Goal: Information Seeking & Learning: Learn about a topic

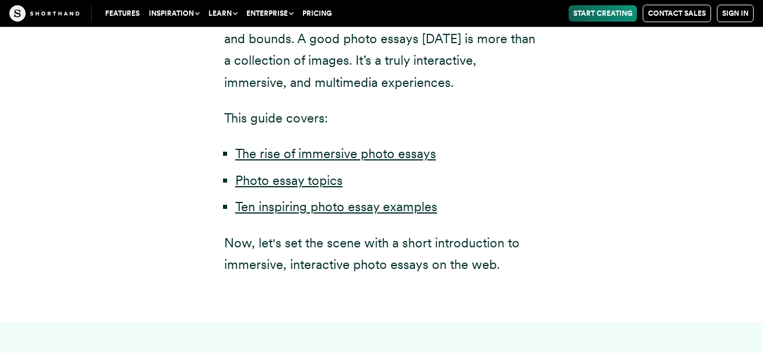
scroll to position [731, 0]
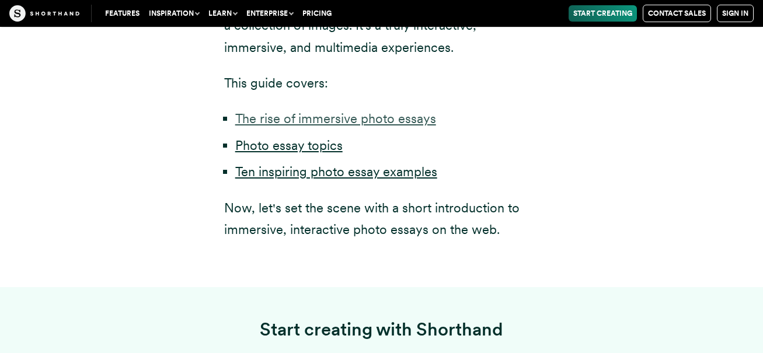
click at [290, 123] on link "The rise of immersive photo essays" at bounding box center [335, 118] width 201 height 15
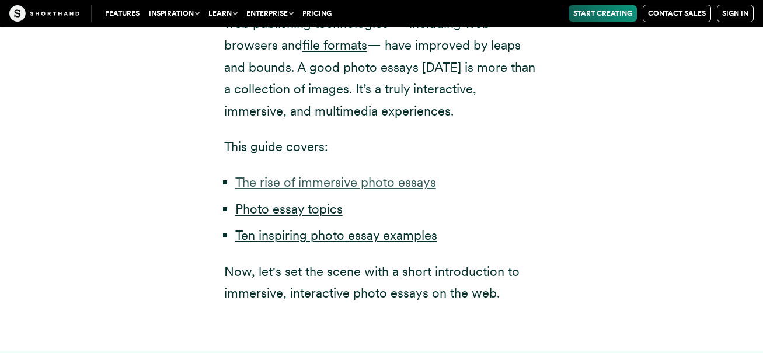
scroll to position [702, 0]
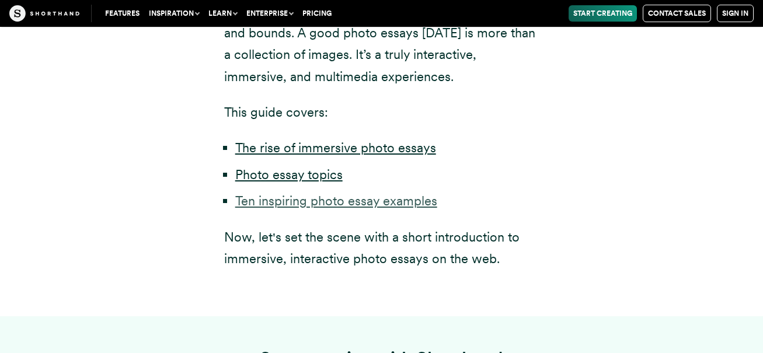
click at [333, 206] on link "Ten inspiring photo essay examples" at bounding box center [336, 200] width 202 height 15
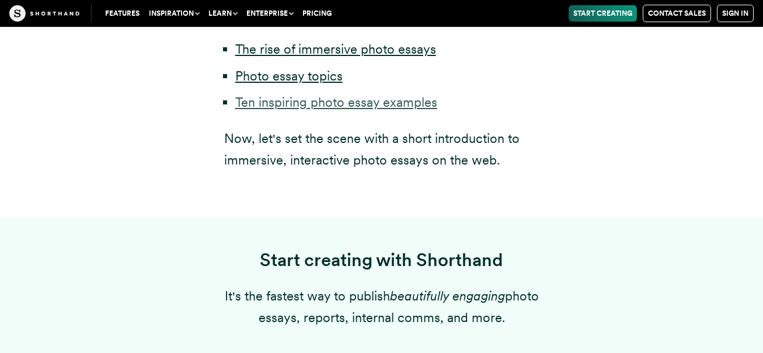
scroll to position [731, 0]
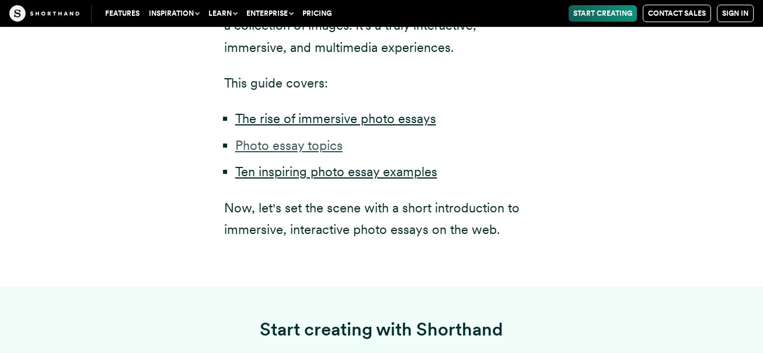
click at [257, 145] on link "Photo essay topics" at bounding box center [288, 145] width 107 height 15
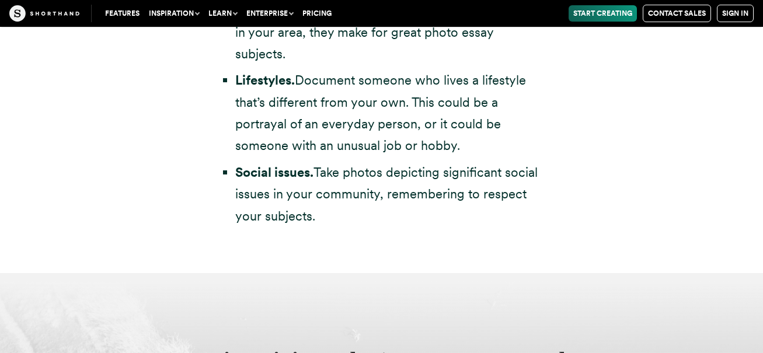
scroll to position [3369, 0]
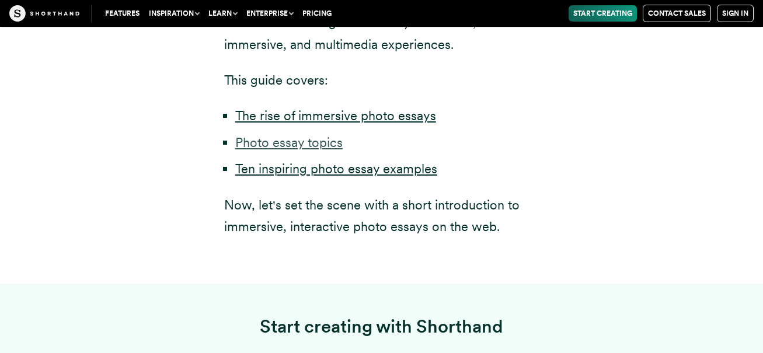
scroll to position [731, 0]
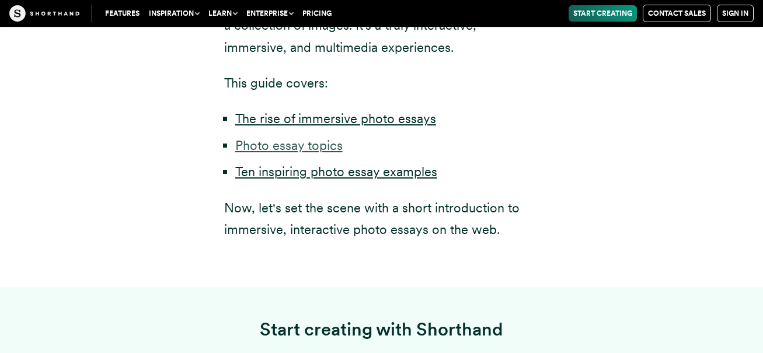
scroll to position [702, 0]
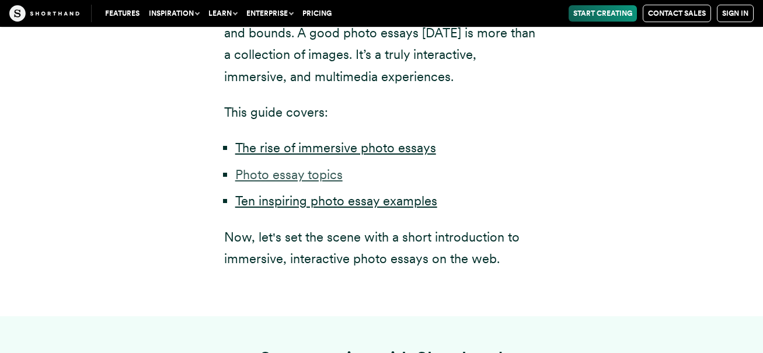
scroll to position [731, 0]
